Goal: Register for event/course

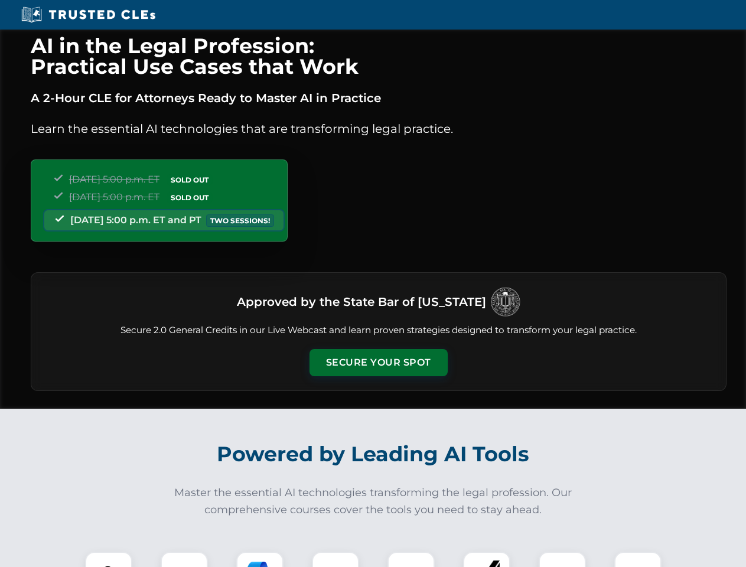
click at [378, 363] on button "Secure Your Spot" at bounding box center [379, 362] width 138 height 27
click at [109, 560] on img at bounding box center [109, 575] width 34 height 34
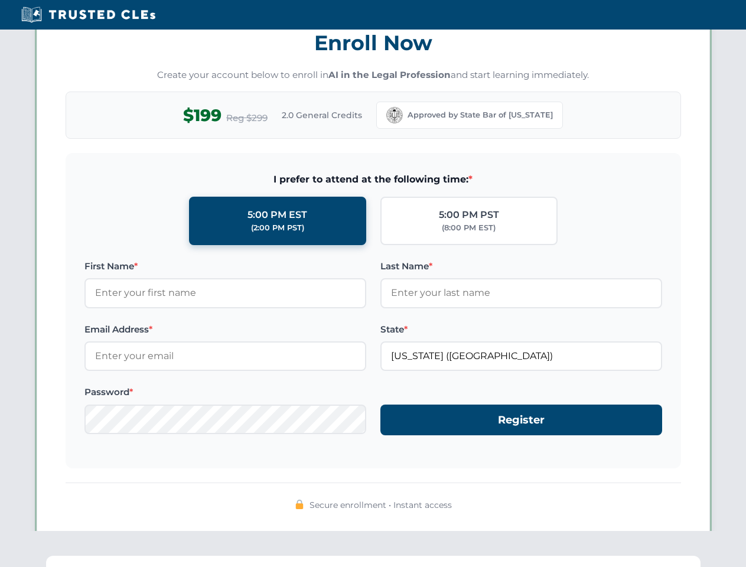
click at [260, 560] on div "AI in the Legal Profession: Practical Use Cases that Work A 2-Hour CLE for Atto…" at bounding box center [373, 388] width 746 height 2764
